Goal: Task Accomplishment & Management: Manage account settings

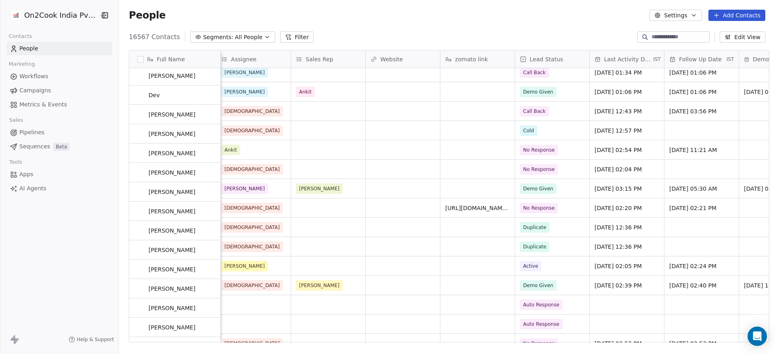
scroll to position [10061, 0]
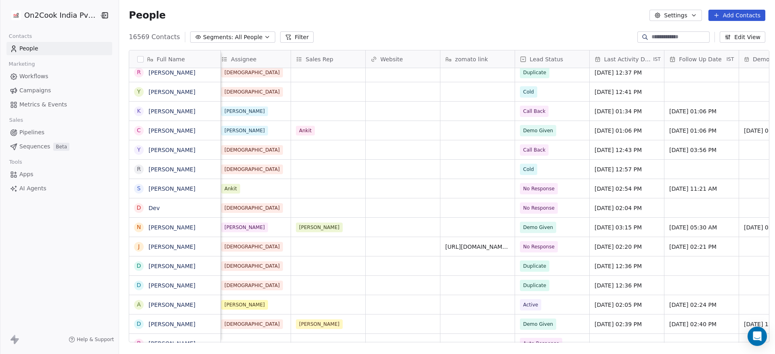
click at [670, 36] on input at bounding box center [679, 37] width 57 height 8
paste input "**********"
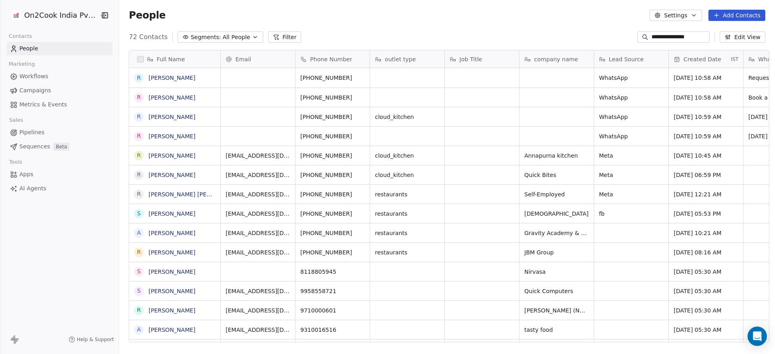
scroll to position [302, 650]
type input "**********"
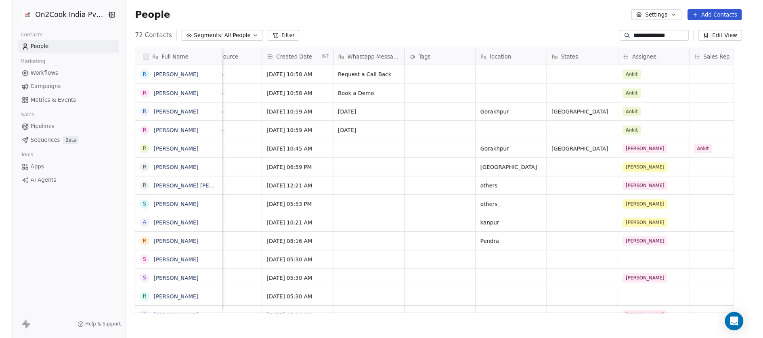
scroll to position [288, 639]
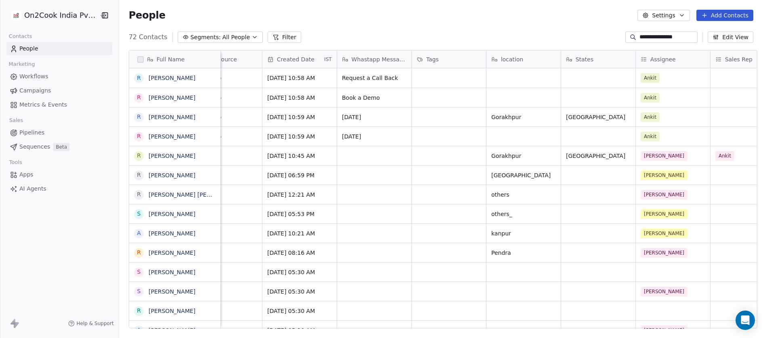
click at [681, 38] on input "**********" at bounding box center [667, 37] width 57 height 8
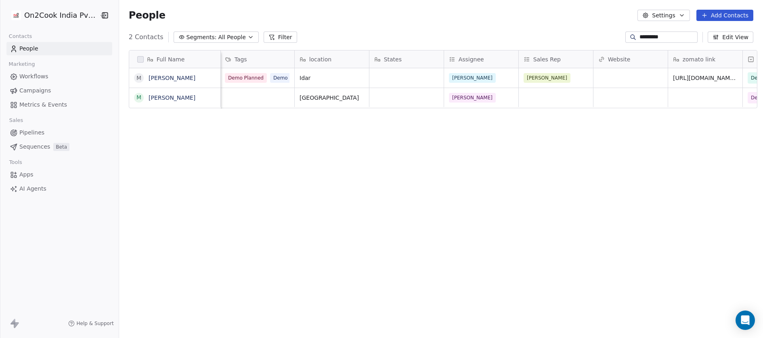
scroll to position [0, 529]
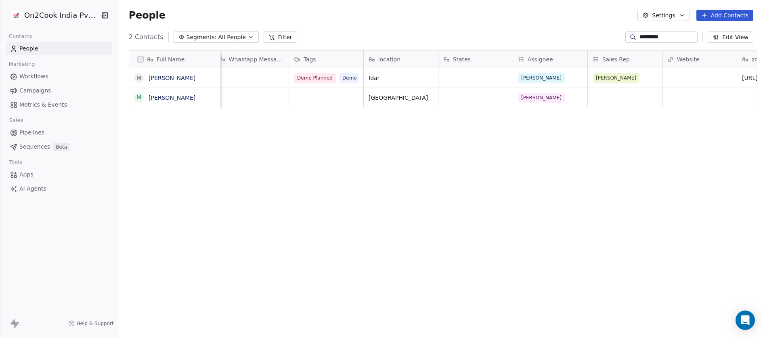
click at [666, 38] on input "********" at bounding box center [667, 37] width 57 height 8
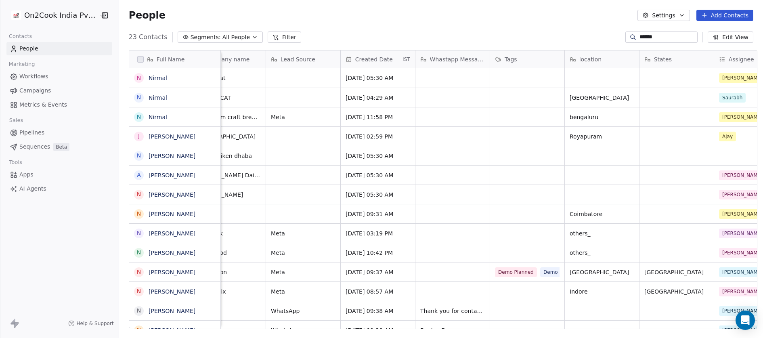
scroll to position [0, 174]
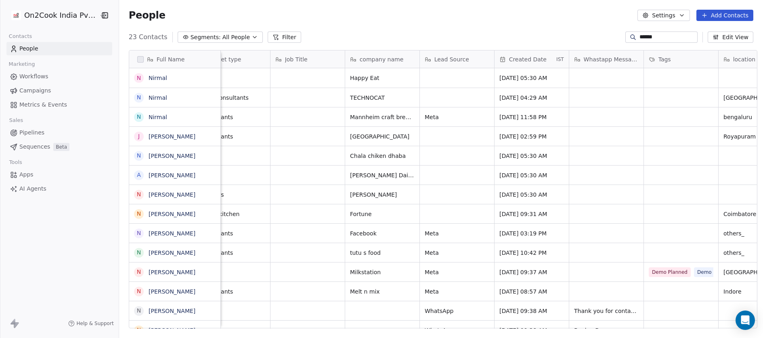
click at [656, 40] on input "******" at bounding box center [667, 37] width 57 height 8
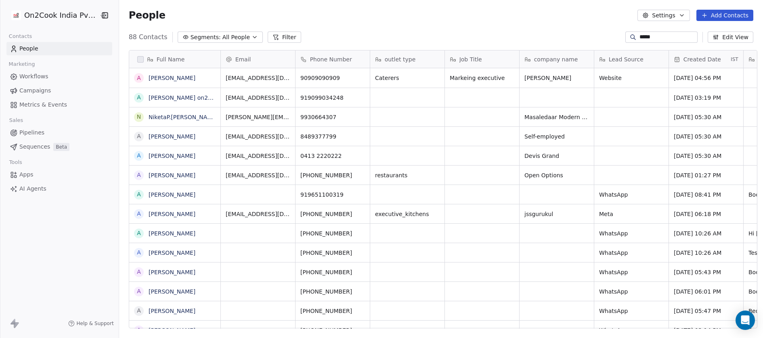
scroll to position [288, 639]
type input "*****"
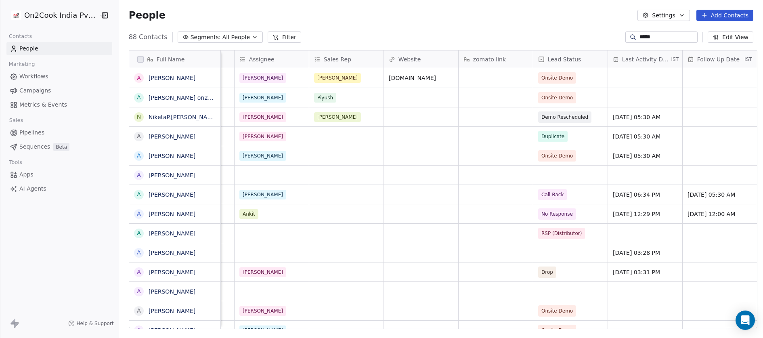
scroll to position [0, 827]
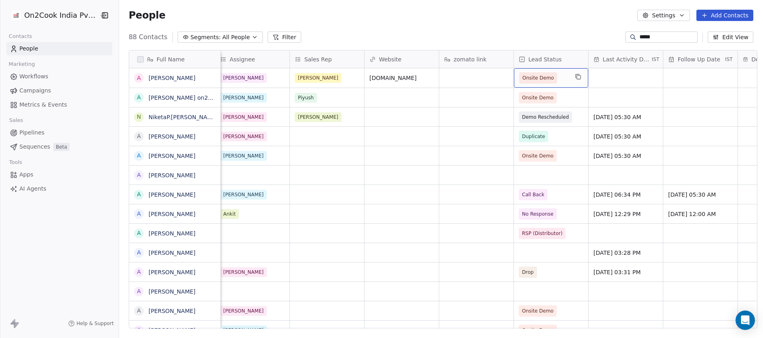
click at [557, 80] on span "Onsite Demo" at bounding box center [543, 77] width 49 height 11
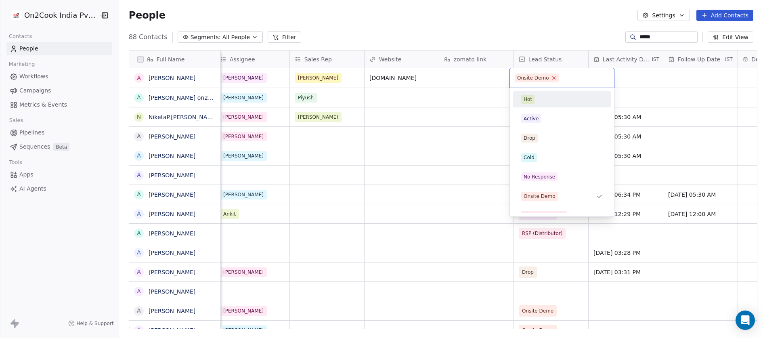
click at [552, 79] on icon at bounding box center [553, 77] width 5 height 5
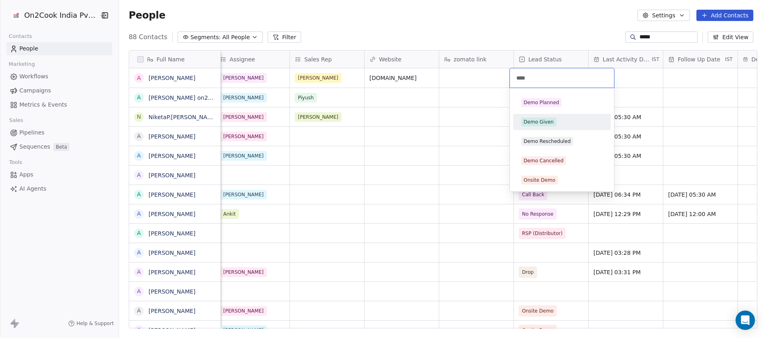
type input "****"
click at [542, 122] on div "Demo Given" at bounding box center [539, 121] width 30 height 7
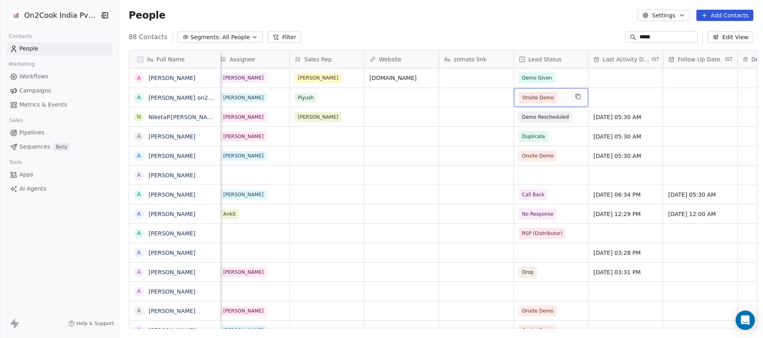
click at [553, 102] on span "Onsite Demo" at bounding box center [543, 97] width 49 height 11
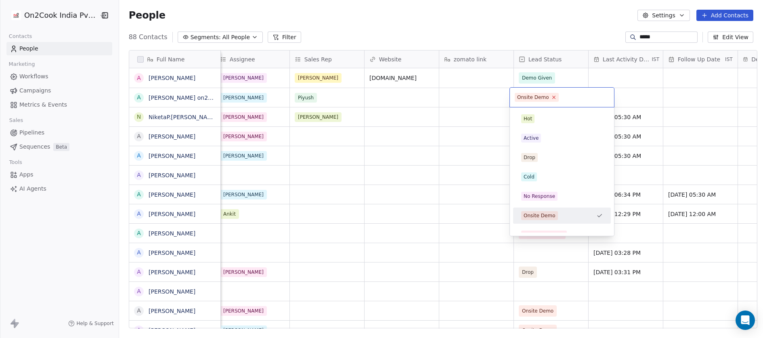
click at [553, 98] on icon at bounding box center [553, 96] width 5 height 5
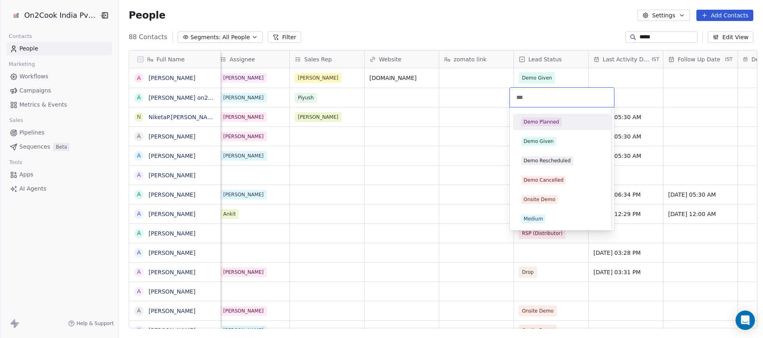
scroll to position [0, 0]
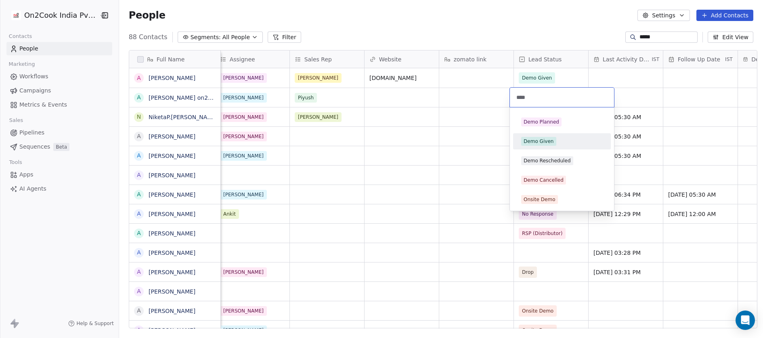
type input "****"
click at [538, 139] on div "Demo Given" at bounding box center [539, 141] width 30 height 7
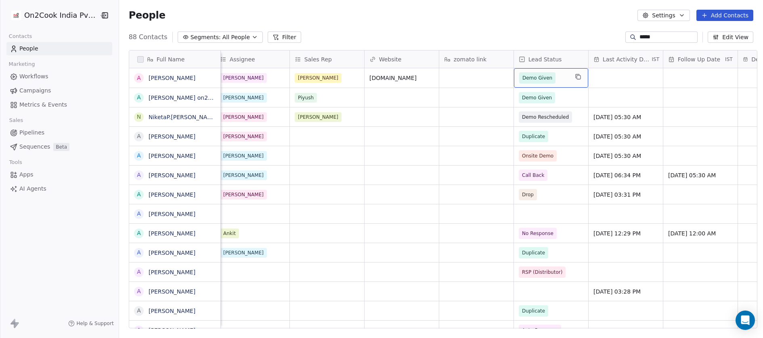
click at [544, 77] on span "Demo Given" at bounding box center [537, 78] width 30 height 8
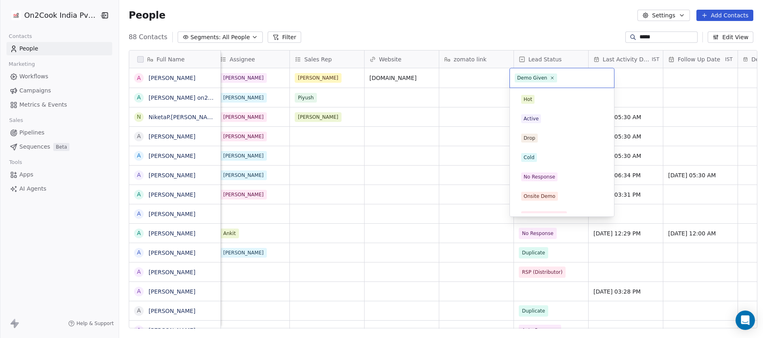
scroll to position [107, 0]
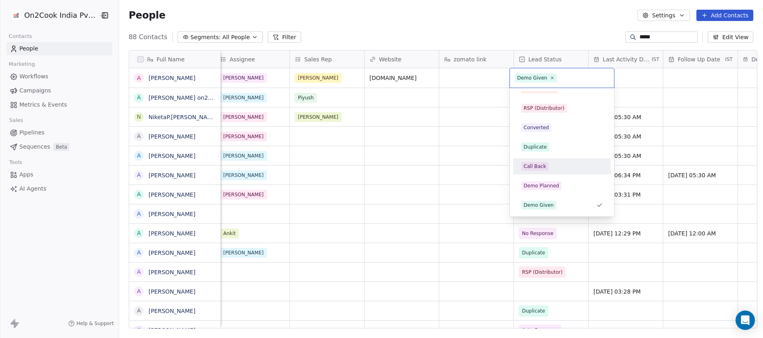
click at [373, 156] on html "On2Cook India Pvt. Ltd. Contacts People Marketing Workflows Campaigns Metrics &…" at bounding box center [381, 169] width 763 height 338
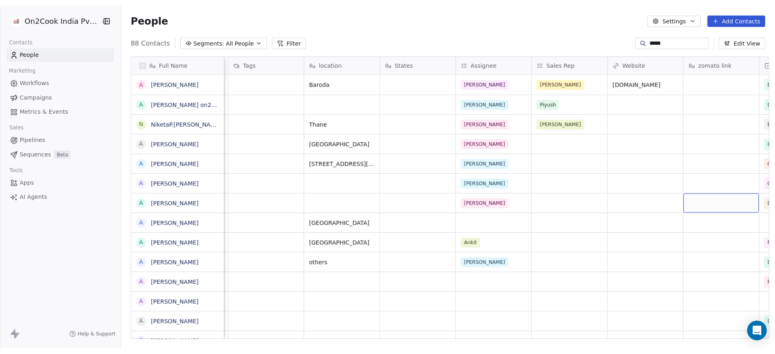
scroll to position [0, 668]
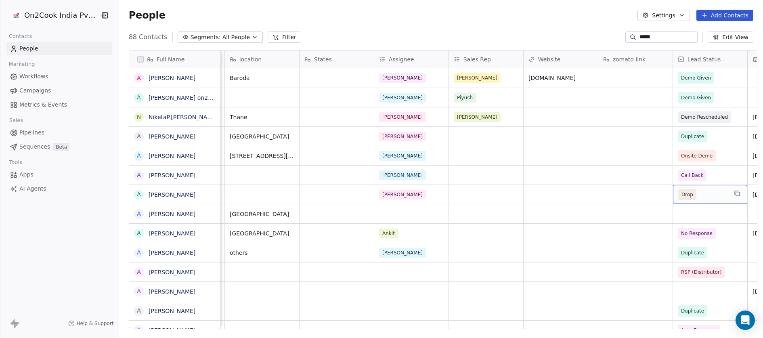
click at [706, 189] on span "Drop" at bounding box center [702, 194] width 49 height 11
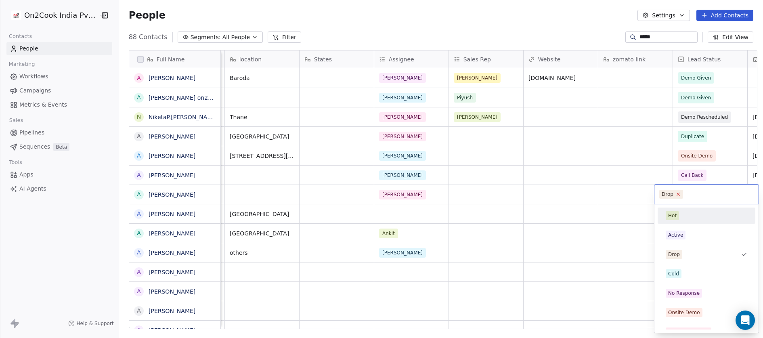
click at [677, 194] on icon at bounding box center [677, 193] width 5 height 5
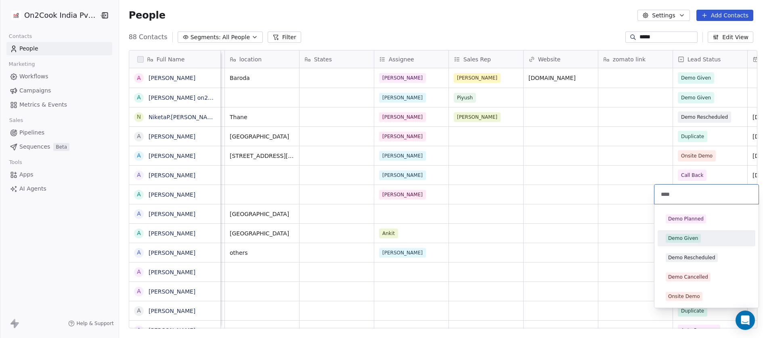
type input "****"
click at [687, 239] on div "Demo Given" at bounding box center [683, 238] width 30 height 7
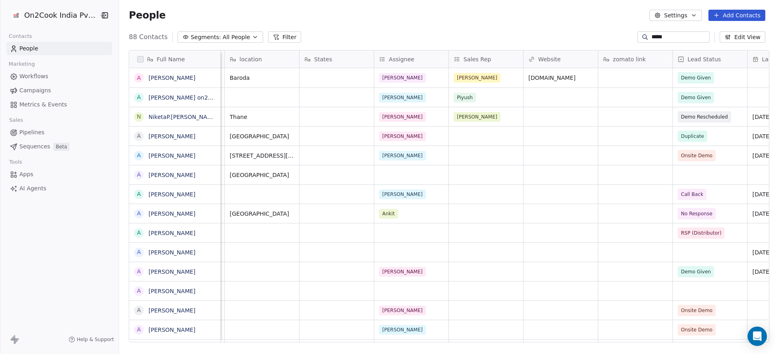
scroll to position [302, 650]
click at [38, 72] on span "Workflows" at bounding box center [33, 76] width 29 height 8
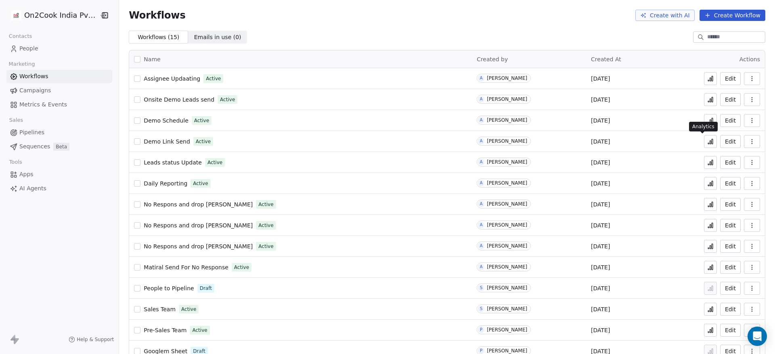
click at [704, 145] on button at bounding box center [710, 141] width 13 height 13
click at [167, 141] on span "Demo Link Send" at bounding box center [167, 141] width 46 height 6
click at [707, 142] on icon at bounding box center [710, 141] width 6 height 6
click at [50, 46] on link "People" at bounding box center [59, 48] width 106 height 13
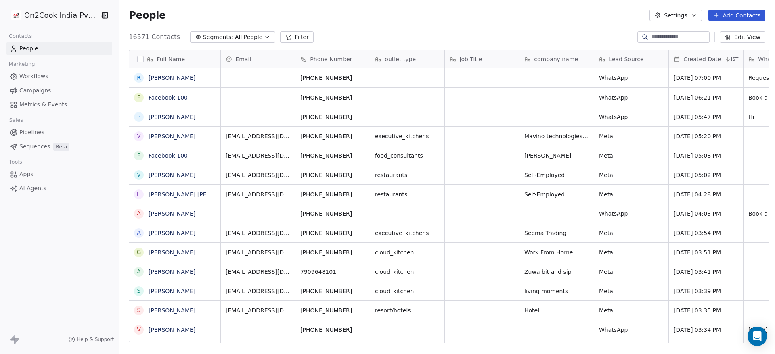
scroll to position [302, 650]
click at [668, 36] on input at bounding box center [679, 37] width 57 height 8
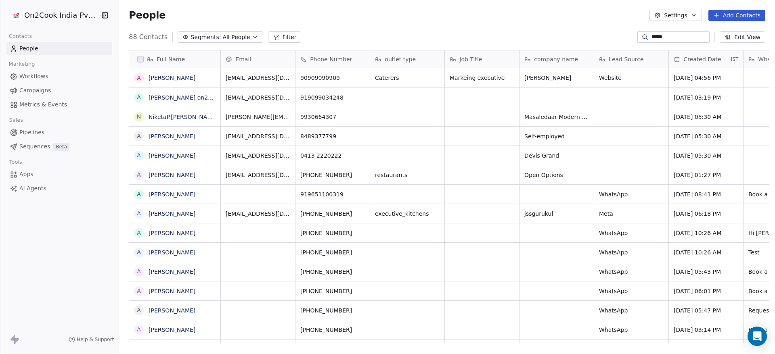
type input "*****"
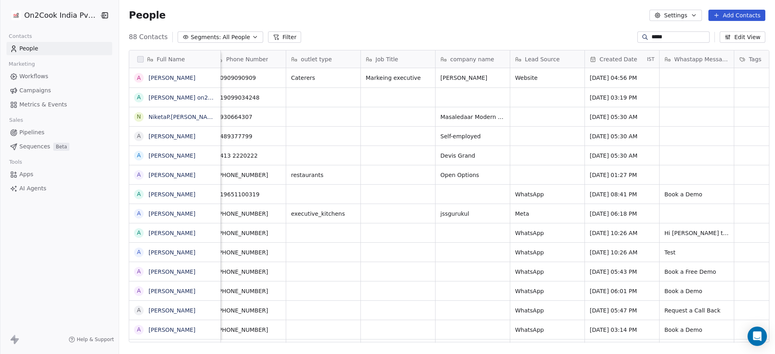
click at [507, 342] on div "Email Phone Number outlet type Job Title company name Lead Source Created Date …" at bounding box center [495, 196] width 548 height 293
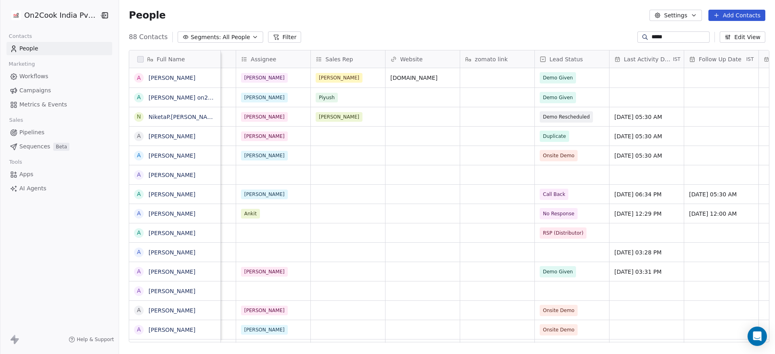
scroll to position [0, 827]
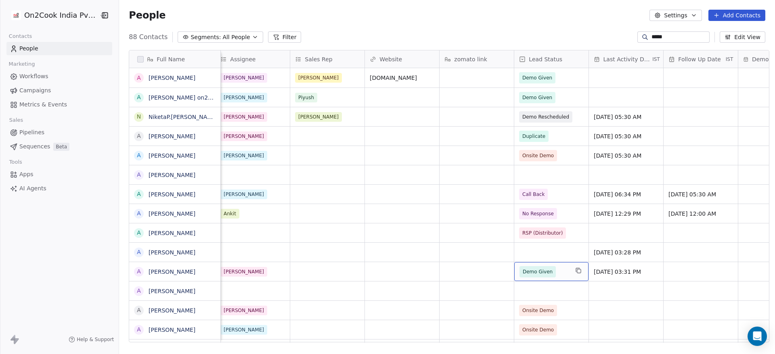
click at [559, 276] on span "Demo Given" at bounding box center [543, 271] width 49 height 11
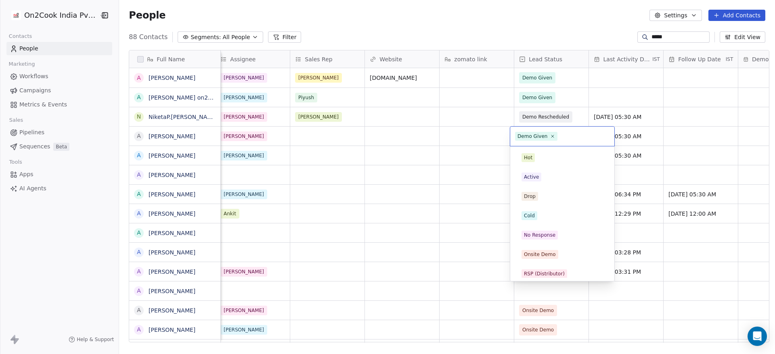
scroll to position [101, 0]
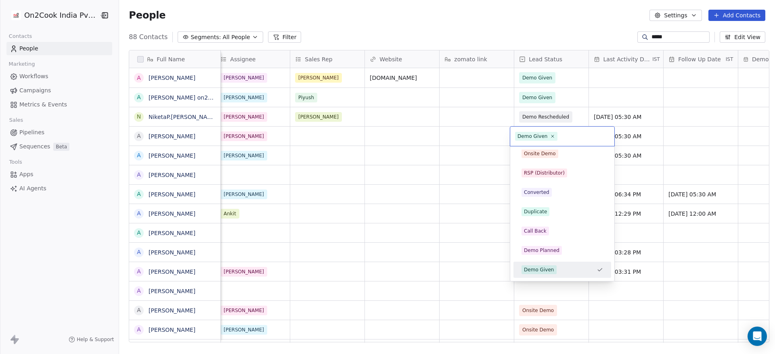
click at [426, 309] on html "On2Cook India Pvt. Ltd. Contacts People Marketing Workflows Campaigns Metrics &…" at bounding box center [387, 177] width 775 height 354
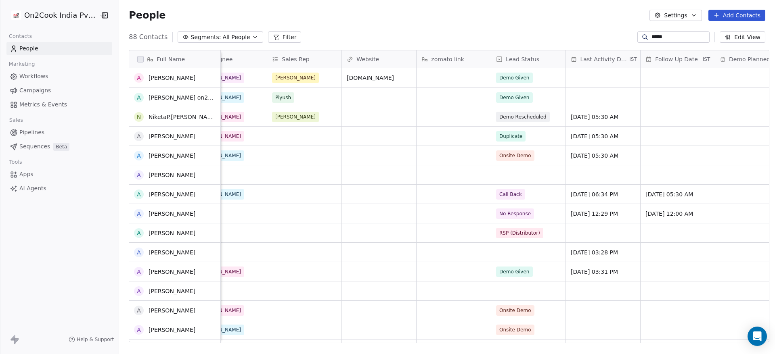
scroll to position [61, 0]
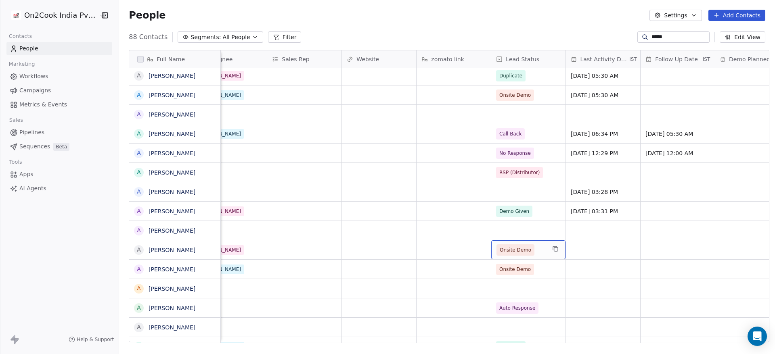
click at [534, 253] on span "Onsite Demo" at bounding box center [520, 250] width 49 height 11
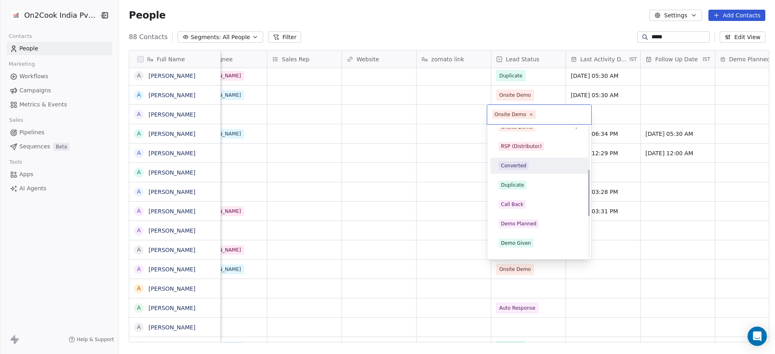
scroll to position [121, 0]
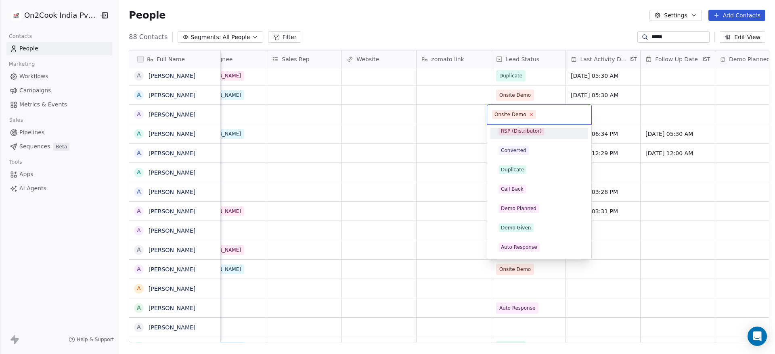
click at [529, 112] on icon at bounding box center [530, 114] width 5 height 5
click at [517, 224] on div "Demo Given" at bounding box center [516, 227] width 30 height 7
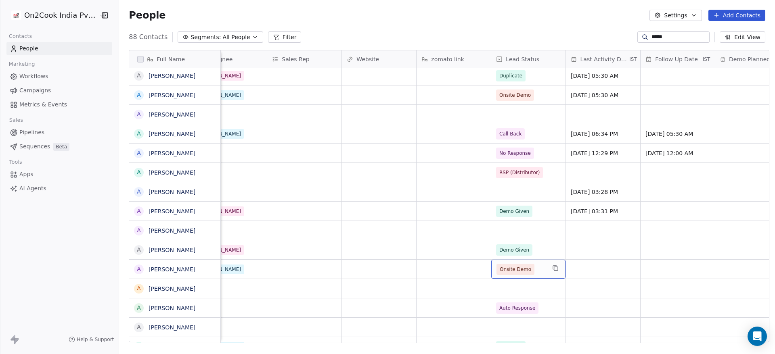
click at [529, 269] on span "Onsite Demo" at bounding box center [520, 269] width 49 height 11
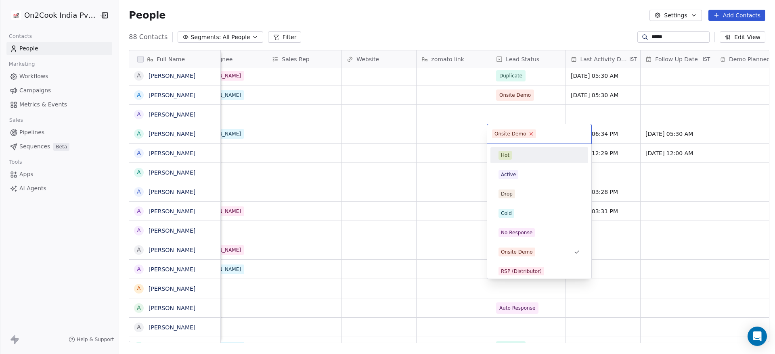
click at [531, 133] on icon at bounding box center [530, 133] width 5 height 5
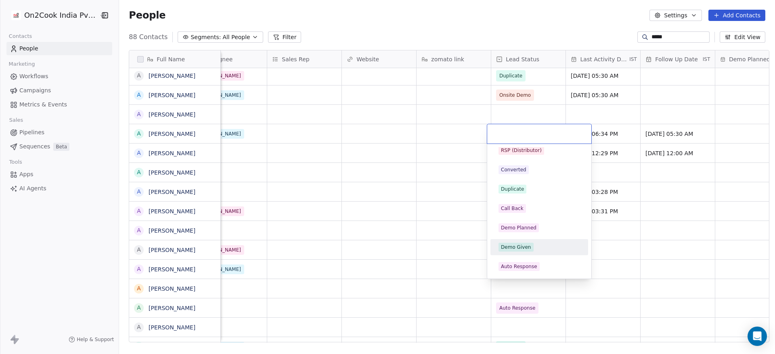
click at [543, 247] on div "Demo Given" at bounding box center [539, 247] width 82 height 9
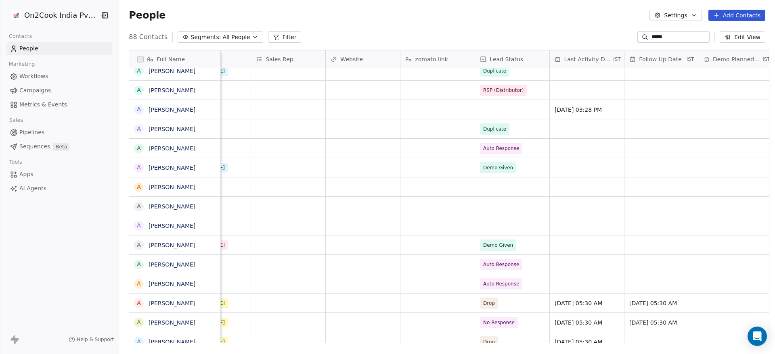
scroll to position [0, 1016]
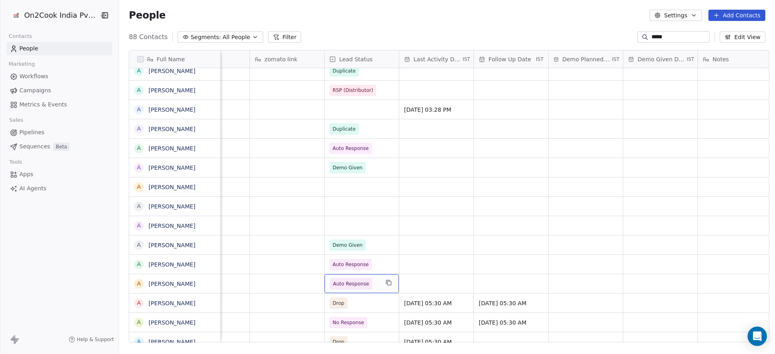
click at [374, 285] on span "Auto Response" at bounding box center [354, 284] width 49 height 11
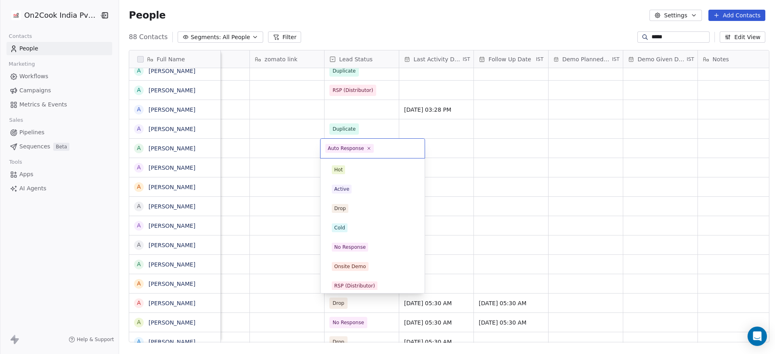
scroll to position [120, 0]
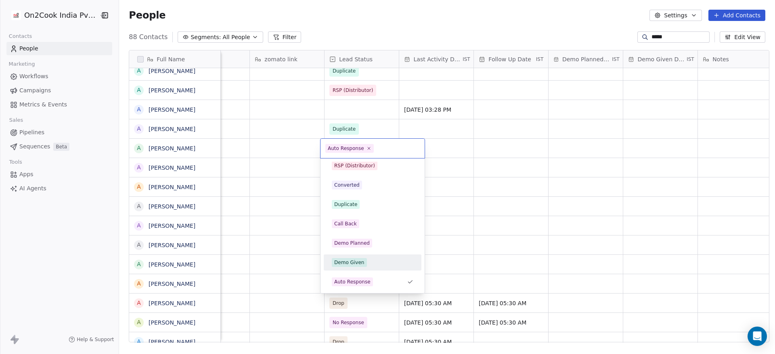
click at [363, 263] on span "Demo Given" at bounding box center [349, 262] width 35 height 9
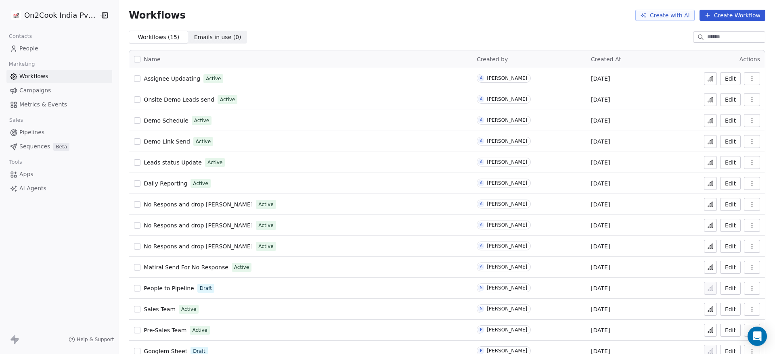
click at [159, 142] on span "Demo Link Send" at bounding box center [167, 141] width 46 height 6
click at [708, 143] on icon at bounding box center [708, 143] width 1 height 1
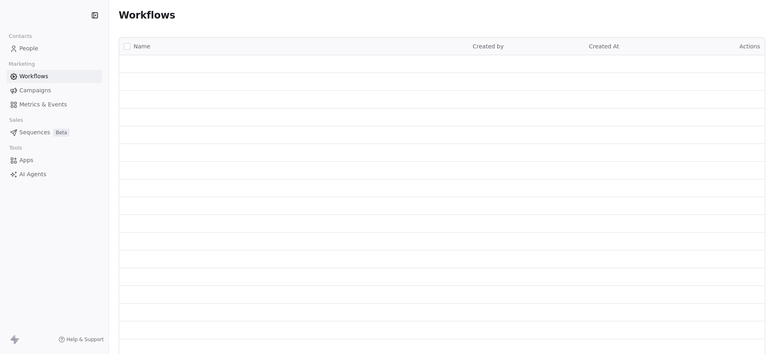
click at [33, 48] on span "People" at bounding box center [28, 48] width 19 height 8
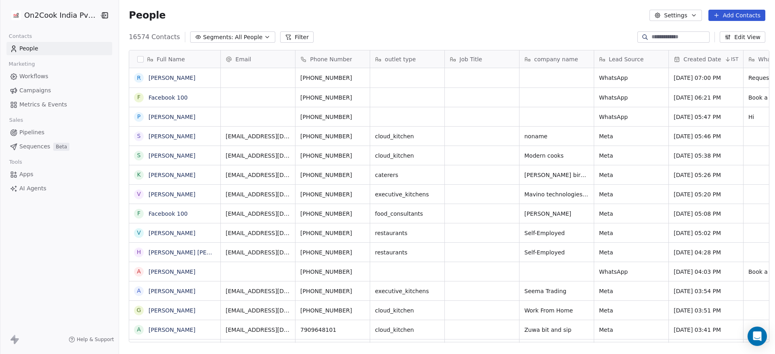
scroll to position [302, 650]
click at [651, 38] on input at bounding box center [679, 37] width 57 height 8
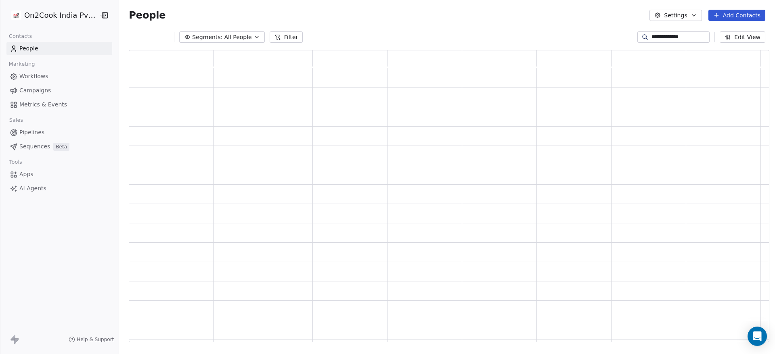
scroll to position [10, 10]
type input "*"
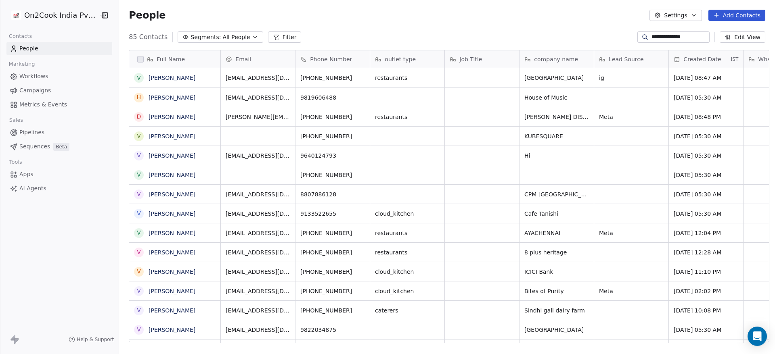
paste input
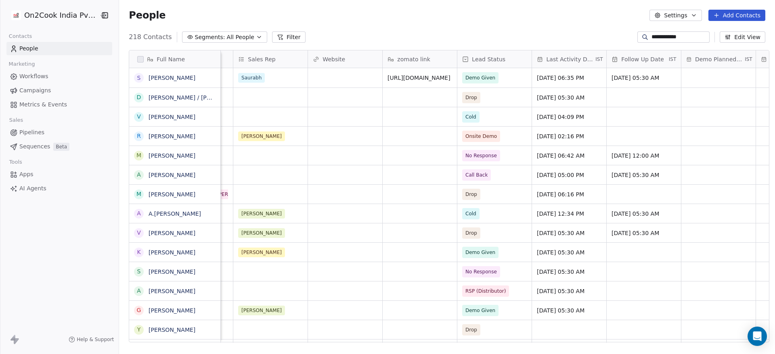
paste input
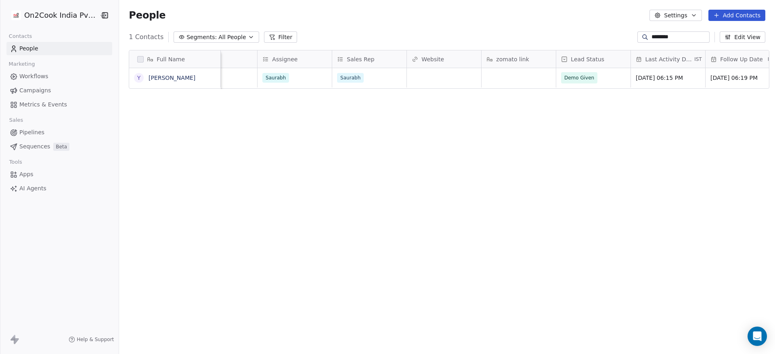
scroll to position [0, 785]
paste input "*****"
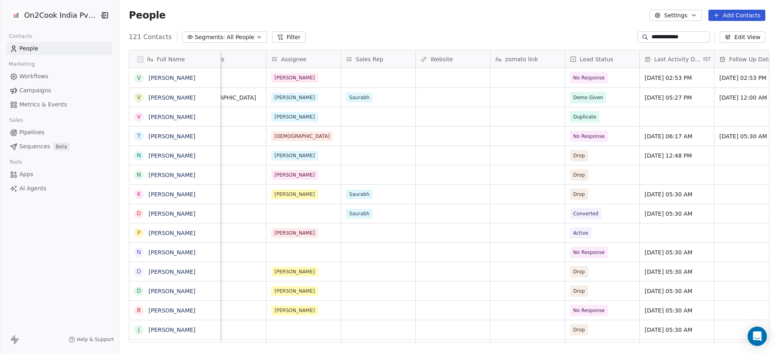
scroll to position [0, 783]
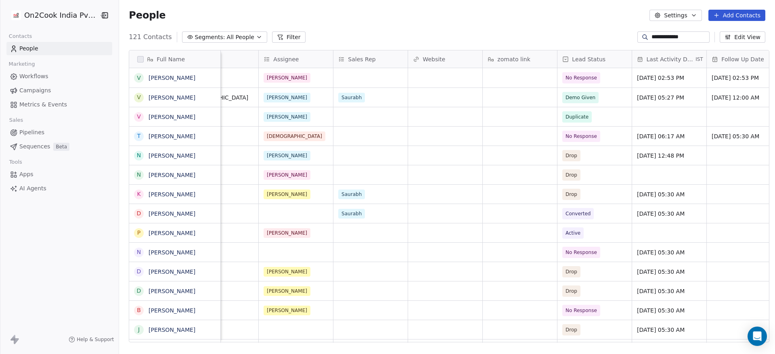
type input "**********"
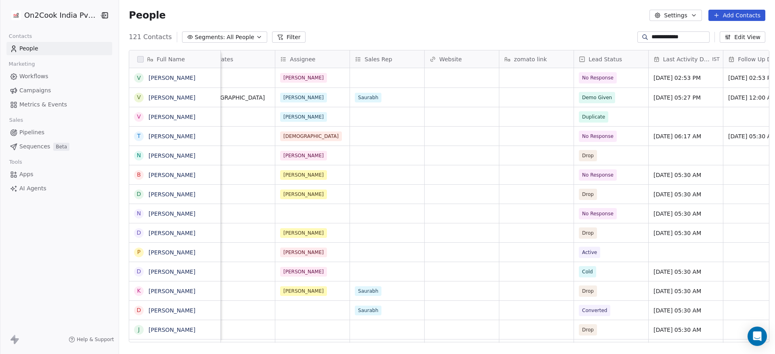
scroll to position [0, 765]
